Goal: Task Accomplishment & Management: Use online tool/utility

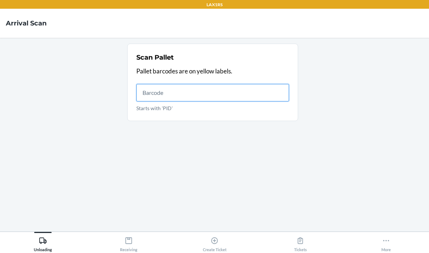
scroll to position [29, 0]
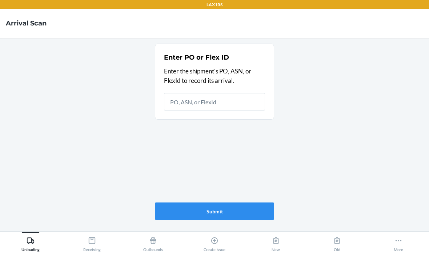
click at [81, 242] on button "Receiving" at bounding box center [91, 242] width 61 height 20
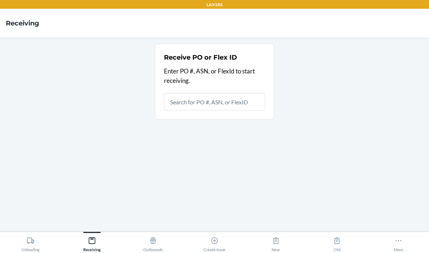
click at [219, 93] on input "text" at bounding box center [214, 101] width 101 height 17
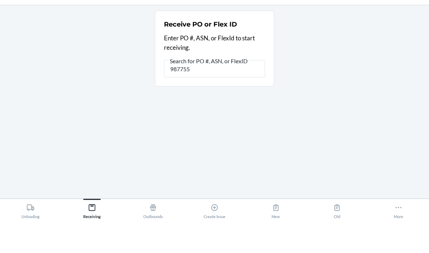
type input "9877551"
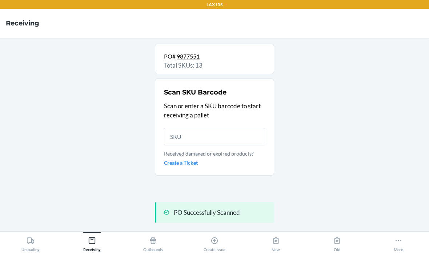
click at [239, 128] on input "text" at bounding box center [214, 136] width 101 height 17
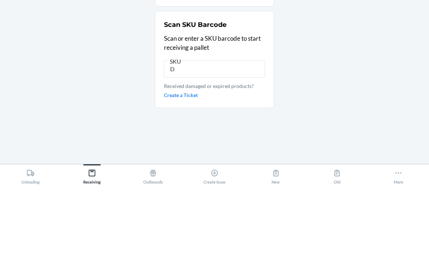
type input "D"
click at [353, 53] on div "PO# 9877551 Total SKUs: 13 Scan SKU Barcode Scan or enter a SKU barcode to star…" at bounding box center [214, 135] width 417 height 182
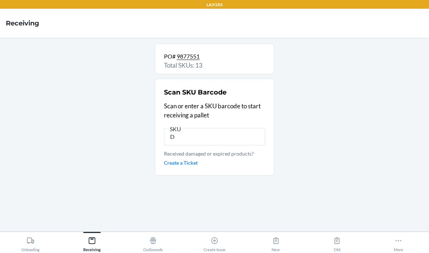
click at [398, 243] on icon at bounding box center [398, 241] width 8 height 8
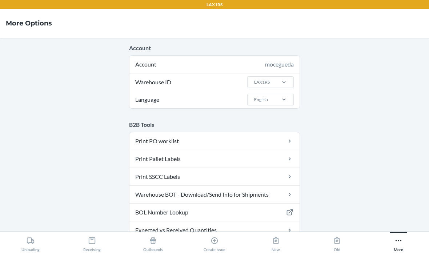
click at [96, 243] on icon at bounding box center [92, 241] width 8 height 8
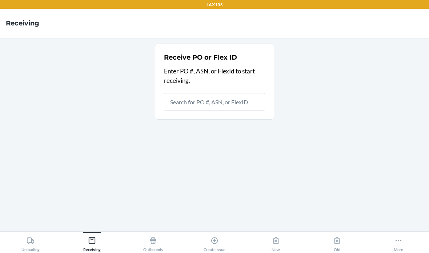
click at [225, 93] on input "text" at bounding box center [214, 101] width 101 height 17
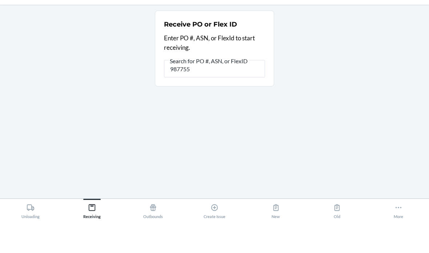
type input "9877551"
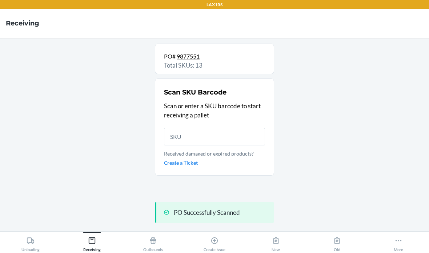
click at [237, 128] on input "text" at bounding box center [214, 136] width 101 height 17
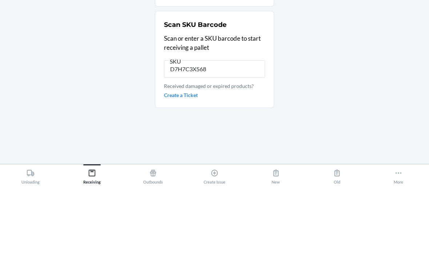
type input "D7H7C3X568H"
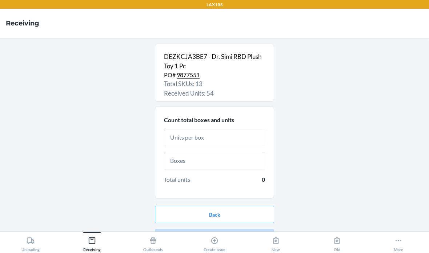
click at [254, 129] on input "text" at bounding box center [214, 137] width 101 height 17
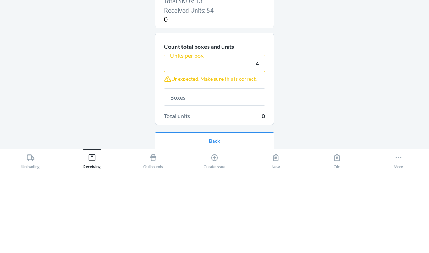
type input "4"
click at [235, 171] on input "text" at bounding box center [214, 179] width 101 height 17
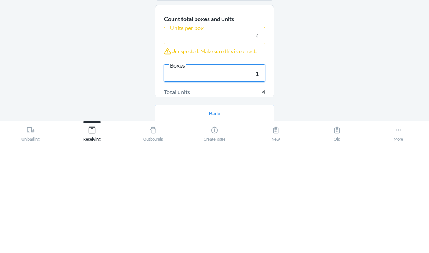
type input "1"
click at [356, 44] on div "DEZKCJA3BE7 - Dr. Simi RBD Plush Toy 1 Pc PO# 9877551 Total SKUs: 13 Received U…" at bounding box center [214, 135] width 417 height 182
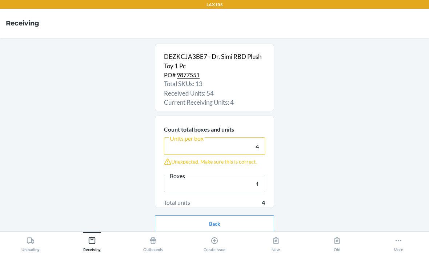
click at [207, 238] on button "Continue" at bounding box center [214, 246] width 119 height 17
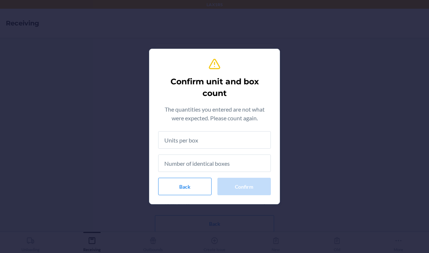
click at [241, 137] on input "text" at bounding box center [214, 139] width 113 height 17
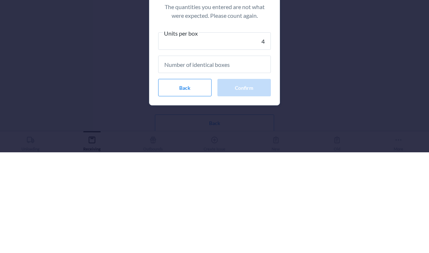
type input "4"
click at [254, 156] on input "text" at bounding box center [214, 164] width 113 height 17
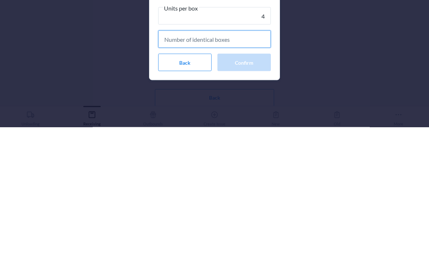
type input "1"
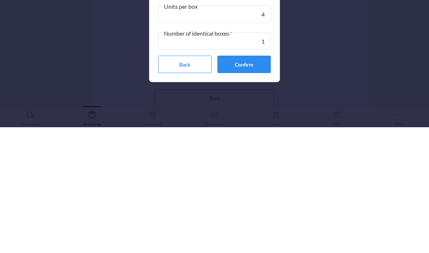
click at [256, 181] on button "Confirm" at bounding box center [243, 189] width 53 height 17
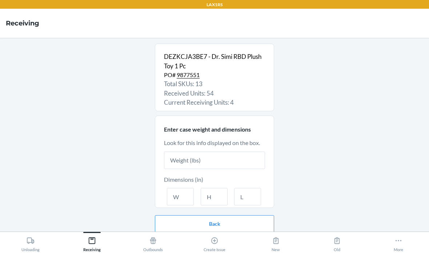
click at [205, 152] on input "text" at bounding box center [214, 160] width 101 height 17
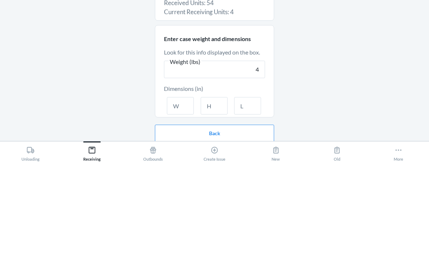
type input "4"
click at [186, 188] on input "text" at bounding box center [180, 196] width 27 height 17
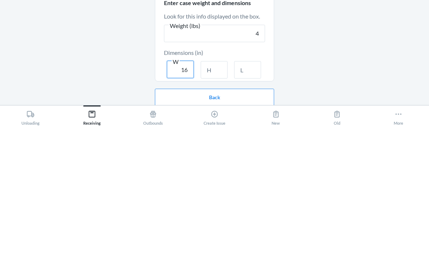
type input "16"
click at [215, 188] on input "text" at bounding box center [214, 196] width 27 height 17
type input "11"
click at [250, 188] on input "text" at bounding box center [247, 196] width 27 height 17
type input "22"
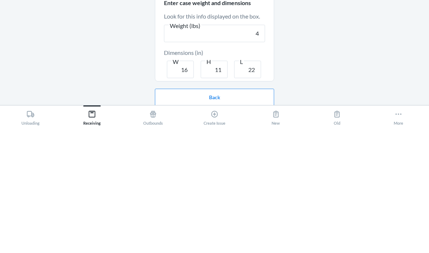
click at [238, 215] on button "Back" at bounding box center [214, 223] width 119 height 17
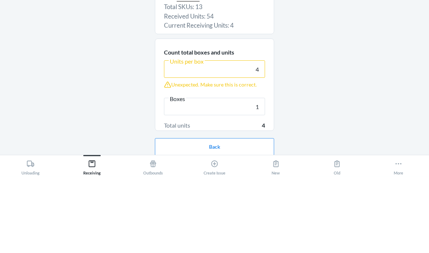
click at [335, 49] on div "DEZKCJA3BE7 - Dr. Simi RBD Plush Toy 1 Pc PO# 9877551 Total SKUs: 13 Received U…" at bounding box center [214, 135] width 417 height 182
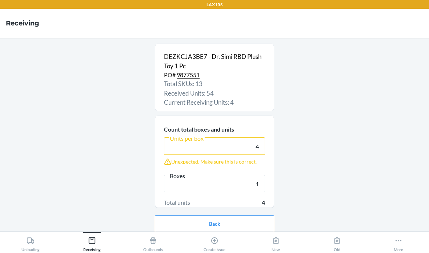
click at [193, 238] on button "Continue" at bounding box center [214, 246] width 119 height 17
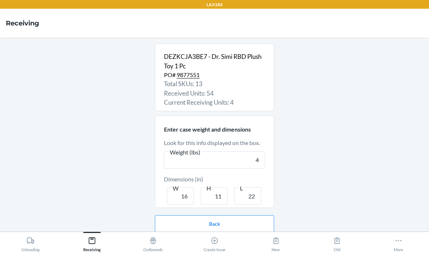
click at [202, 238] on button "Continue" at bounding box center [214, 246] width 119 height 17
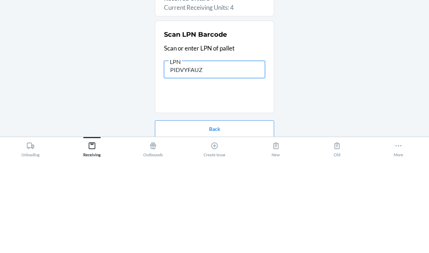
type input "PIDVYFAUZ3"
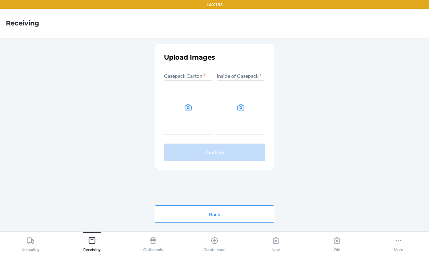
click at [189, 104] on icon at bounding box center [188, 107] width 7 height 6
click at [0, 0] on input "file" at bounding box center [0, 0] width 0 height 0
click at [239, 103] on icon at bounding box center [241, 107] width 8 height 8
click at [0, 0] on input "file" at bounding box center [0, 0] width 0 height 0
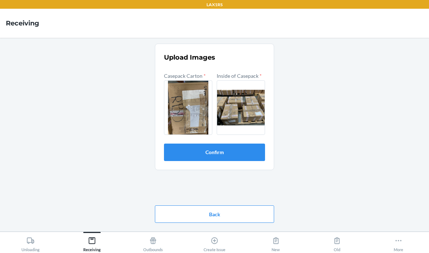
click at [240, 144] on button "Confirm" at bounding box center [214, 152] width 101 height 17
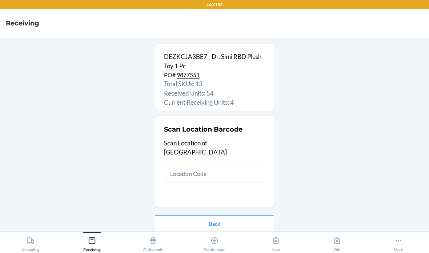
click at [236, 165] on input "text" at bounding box center [214, 173] width 101 height 17
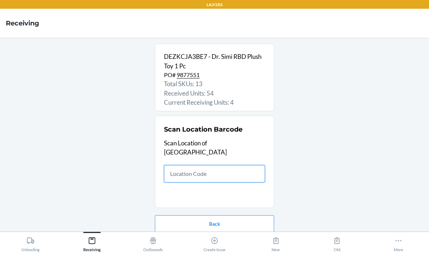
click at [202, 165] on input "text" at bounding box center [214, 173] width 101 height 17
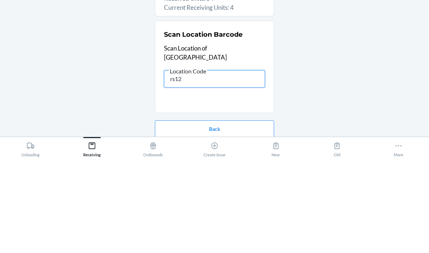
type input "rs120"
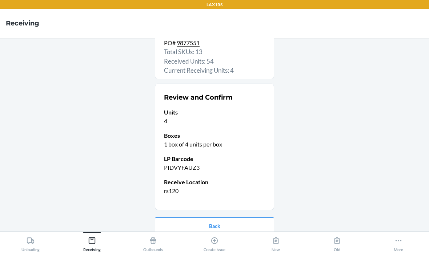
scroll to position [31, 0]
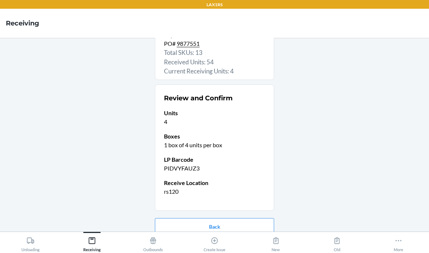
click at [244, 241] on button "Confirm receive" at bounding box center [214, 249] width 119 height 17
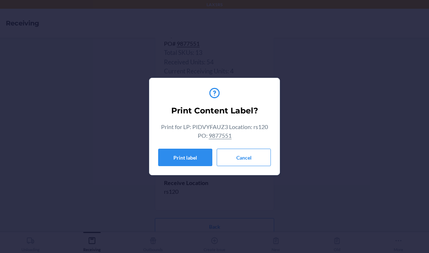
click at [248, 156] on button "Cancel" at bounding box center [244, 157] width 54 height 17
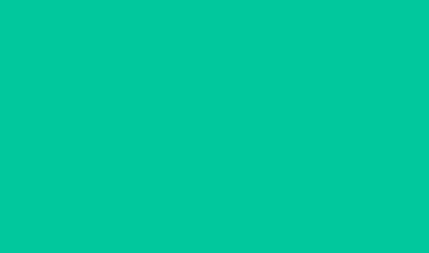
scroll to position [0, 0]
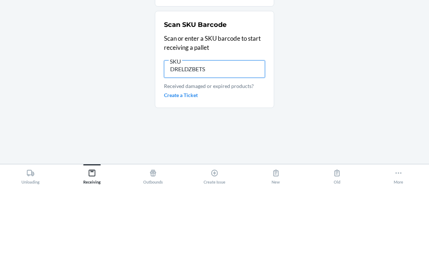
type input "DRELDZBETSN"
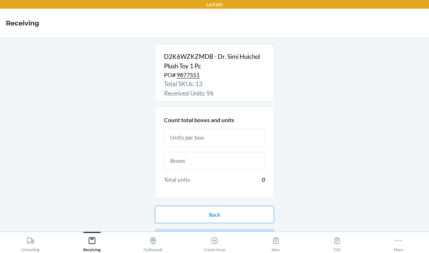
click at [235, 129] on input "text" at bounding box center [214, 137] width 101 height 17
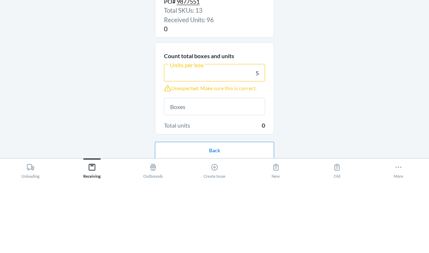
type input "5"
click at [250, 171] on input "text" at bounding box center [214, 179] width 101 height 17
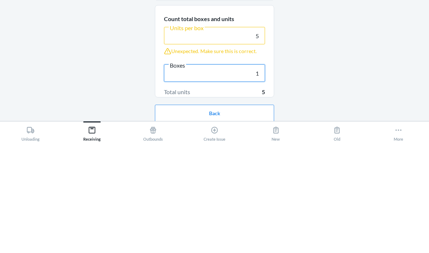
type input "1"
click at [318, 64] on div "D2K6WZKZMDB - Dr. Simi Huichol Plush Toy 1 Pc PO# 9877551 Total SKUs: 13 Receiv…" at bounding box center [214, 135] width 417 height 182
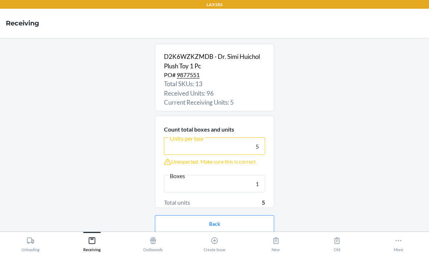
click at [219, 238] on button "Continue" at bounding box center [214, 246] width 119 height 17
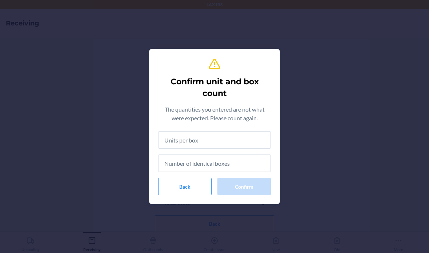
click at [236, 136] on input "text" at bounding box center [214, 139] width 113 height 17
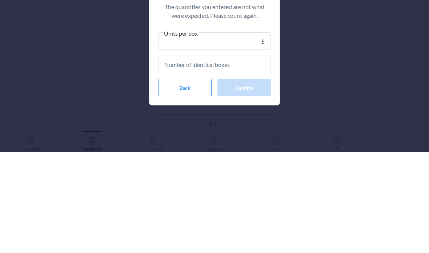
type input "5"
click at [258, 156] on input "text" at bounding box center [214, 164] width 113 height 17
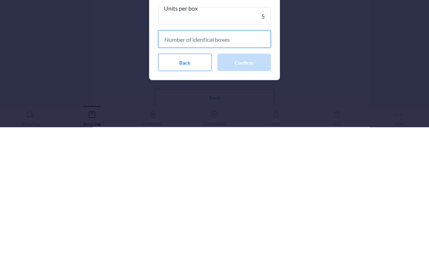
type input "1"
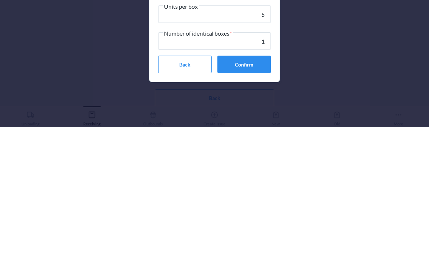
click at [256, 181] on button "Confirm" at bounding box center [243, 189] width 53 height 17
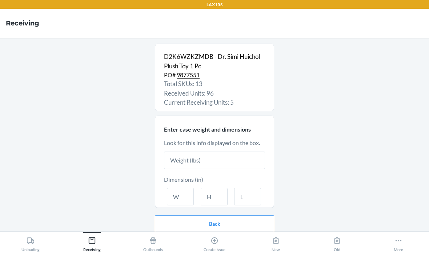
click at [204, 152] on input "text" at bounding box center [214, 160] width 101 height 17
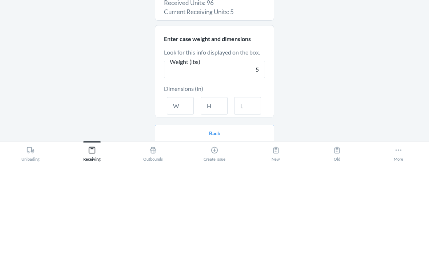
type input "5"
click at [185, 188] on input "text" at bounding box center [180, 196] width 27 height 17
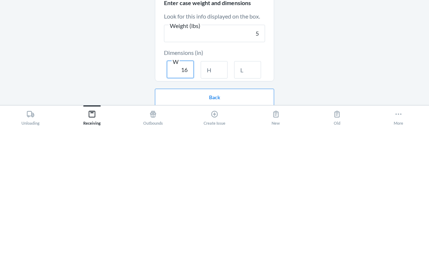
type input "16"
click at [213, 188] on input "text" at bounding box center [214, 196] width 27 height 17
type input "11"
click at [249, 188] on input "text" at bounding box center [247, 196] width 27 height 17
type input "22"
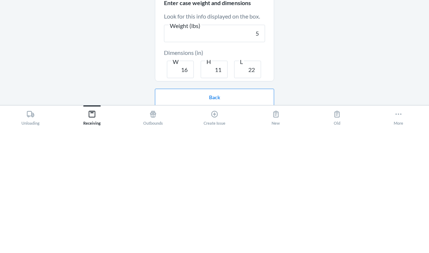
click at [224, 215] on button "Back" at bounding box center [214, 223] width 119 height 17
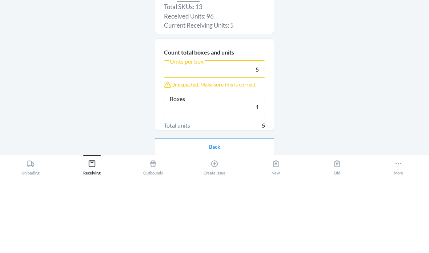
click at [341, 48] on div "D2K6WZKZMDB - Dr. Simi Huichol Plush Toy 1 Pc PO# 9877551 Total SKUs: 13 Receiv…" at bounding box center [214, 135] width 417 height 182
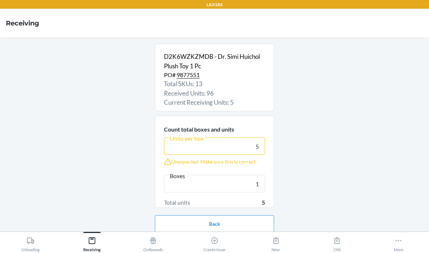
click at [187, 238] on button "Continue" at bounding box center [214, 246] width 119 height 17
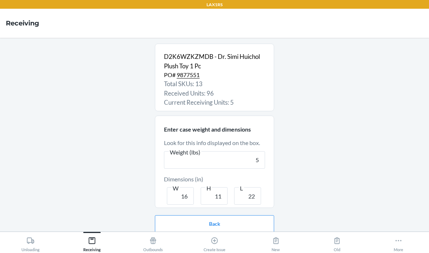
click at [195, 238] on button "Continue" at bounding box center [214, 246] width 119 height 17
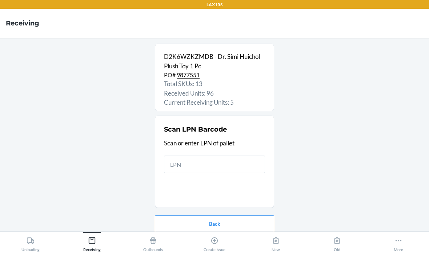
click at [207, 156] on input "text" at bounding box center [214, 164] width 101 height 17
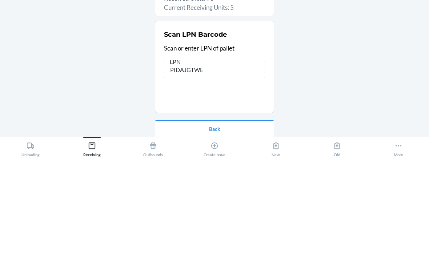
type input "PIDAJGTWEP"
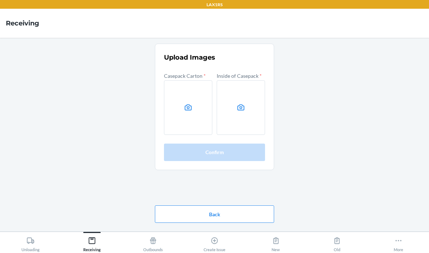
click at [191, 103] on icon at bounding box center [188, 107] width 8 height 8
click at [0, 0] on input "file" at bounding box center [0, 0] width 0 height 0
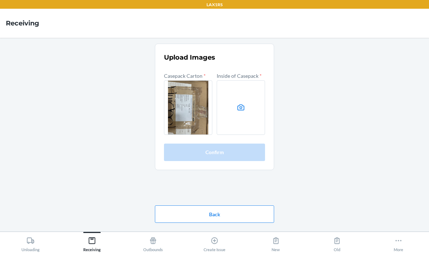
click at [248, 80] on label at bounding box center [241, 107] width 48 height 55
click at [0, 0] on input "file" at bounding box center [0, 0] width 0 height 0
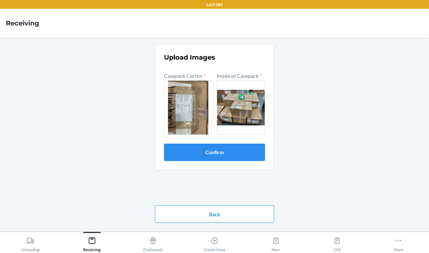
click at [241, 144] on button "Confirm" at bounding box center [214, 152] width 101 height 17
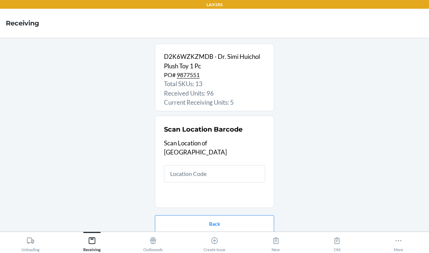
click at [222, 165] on input "text" at bounding box center [214, 173] width 101 height 17
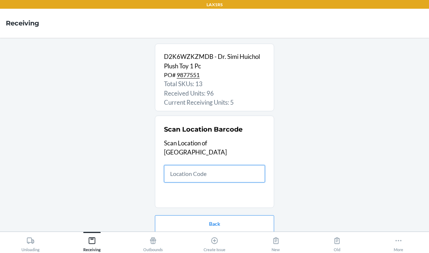
click at [210, 165] on input "text" at bounding box center [214, 173] width 101 height 17
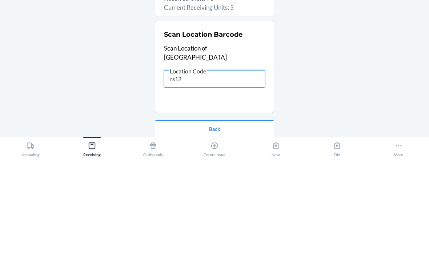
type input "rs120"
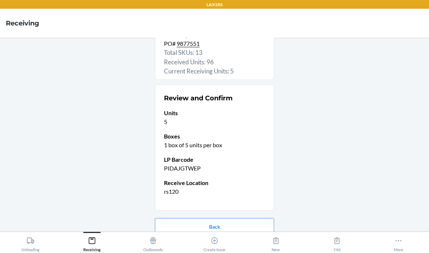
scroll to position [31, 0]
click at [236, 241] on button "Confirm receive" at bounding box center [214, 249] width 119 height 17
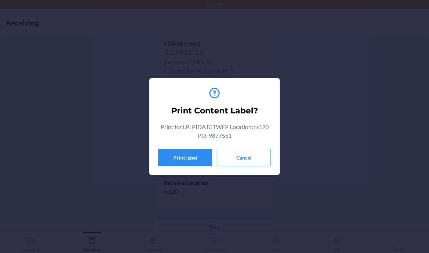
click at [253, 154] on button "Cancel" at bounding box center [244, 157] width 54 height 17
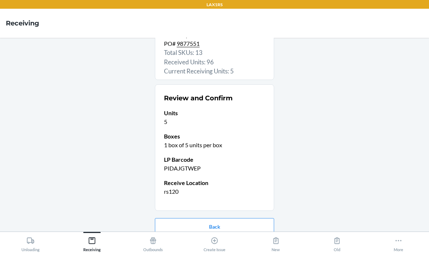
scroll to position [0, 0]
